Goal: Transaction & Acquisition: Obtain resource

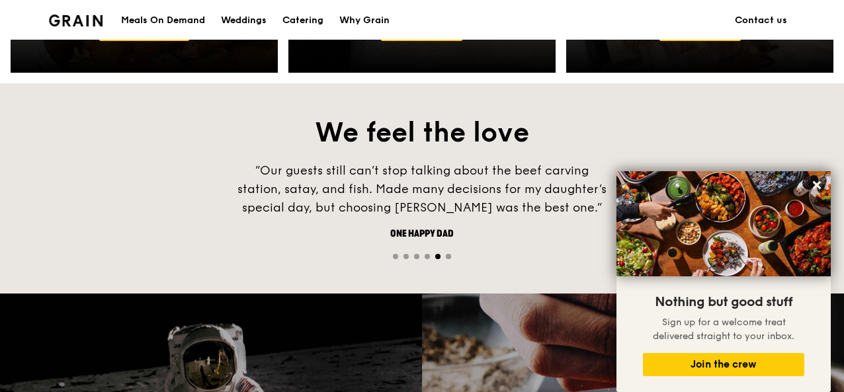
scroll to position [632, 0]
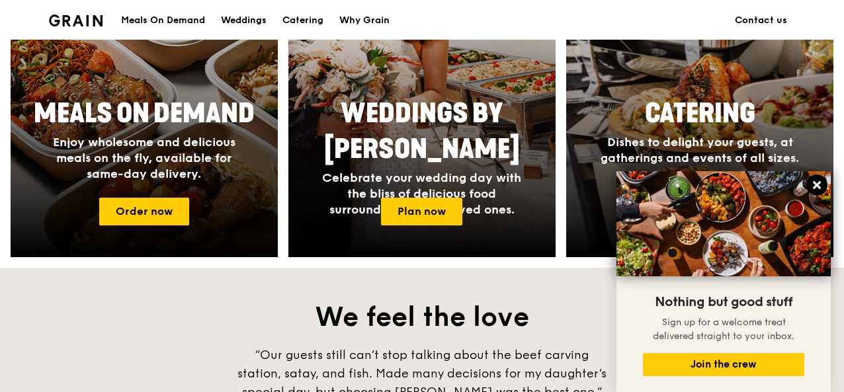
click at [813, 186] on icon at bounding box center [817, 185] width 12 height 12
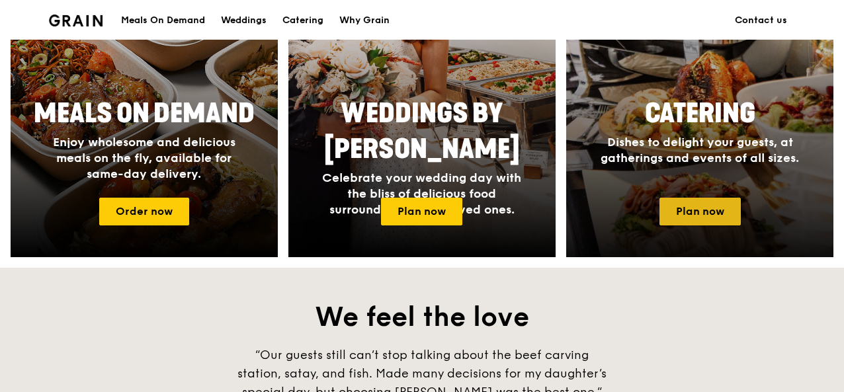
click at [712, 208] on link "Plan now" at bounding box center [699, 212] width 81 height 28
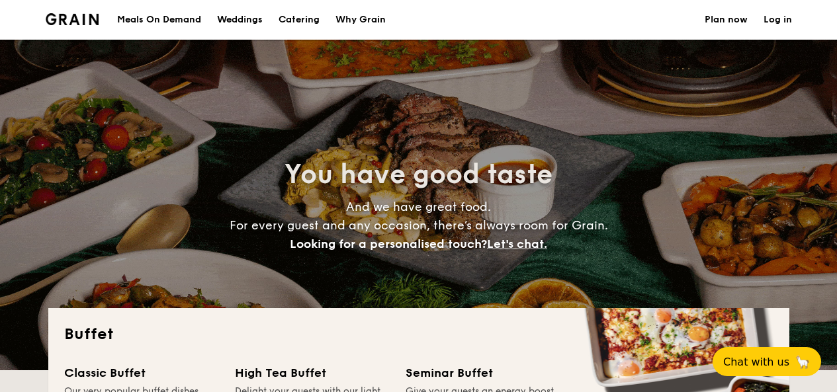
select select
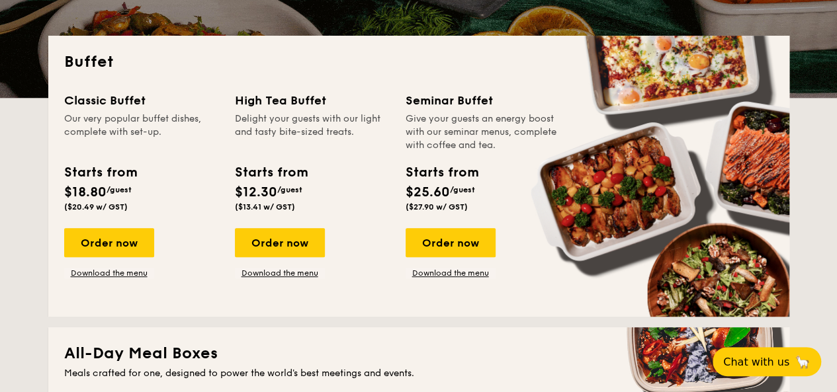
scroll to position [284, 0]
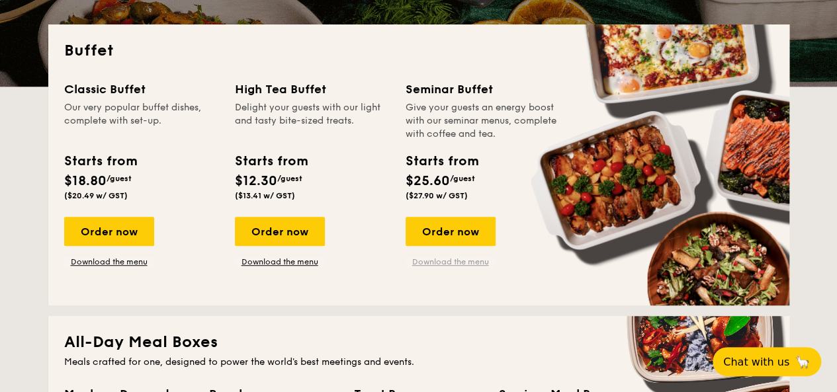
click at [444, 258] on link "Download the menu" at bounding box center [450, 262] width 90 height 11
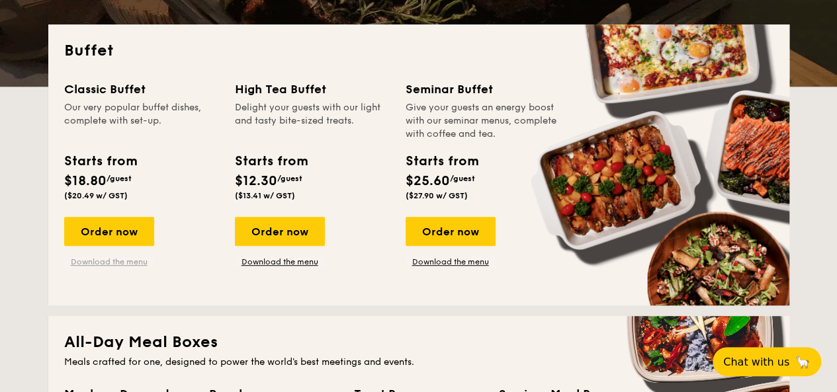
click at [128, 264] on link "Download the menu" at bounding box center [109, 262] width 90 height 11
